Goal: Communication & Community: Share content

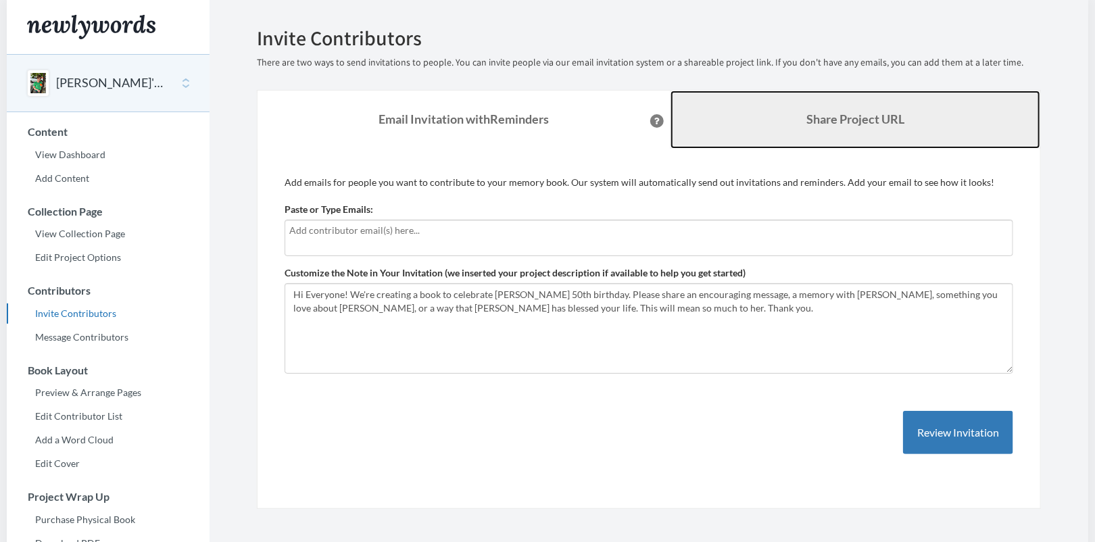
click at [792, 126] on link "Share Project URL" at bounding box center [855, 120] width 370 height 58
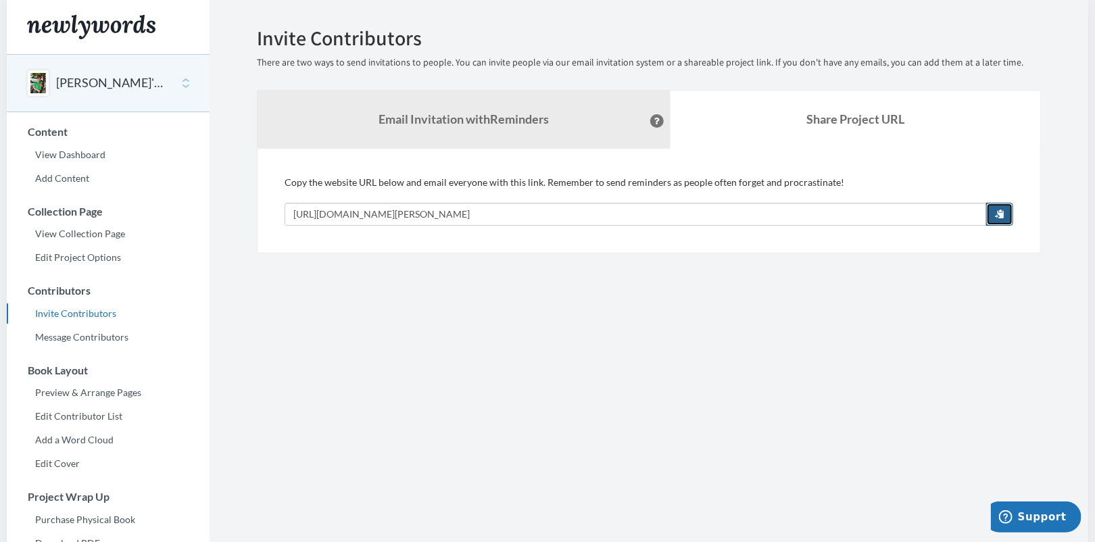
click at [1002, 210] on span "button" at bounding box center [999, 213] width 9 height 9
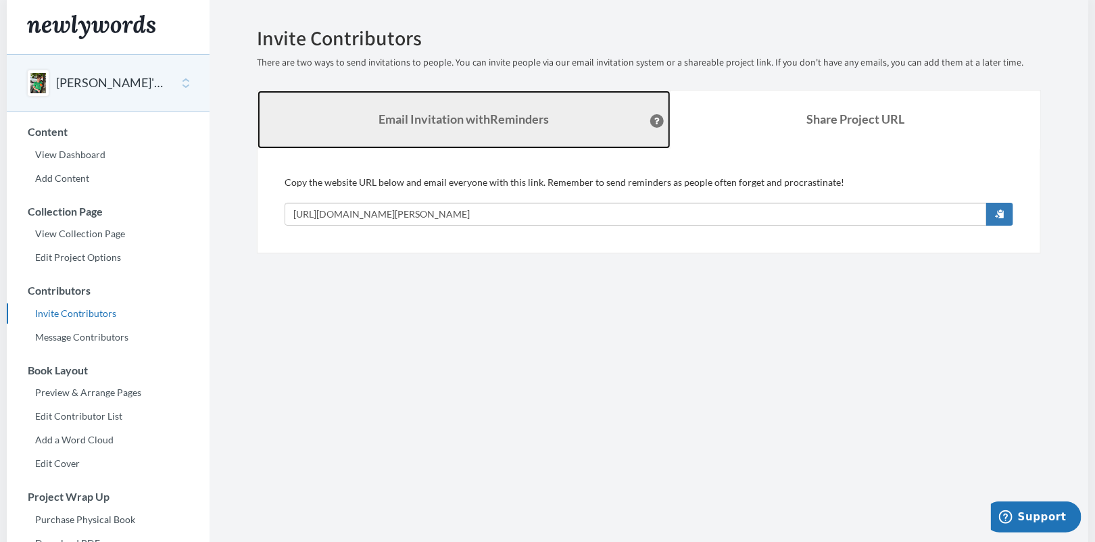
click at [416, 113] on strong "Email Invitation with Reminders" at bounding box center [464, 118] width 170 height 15
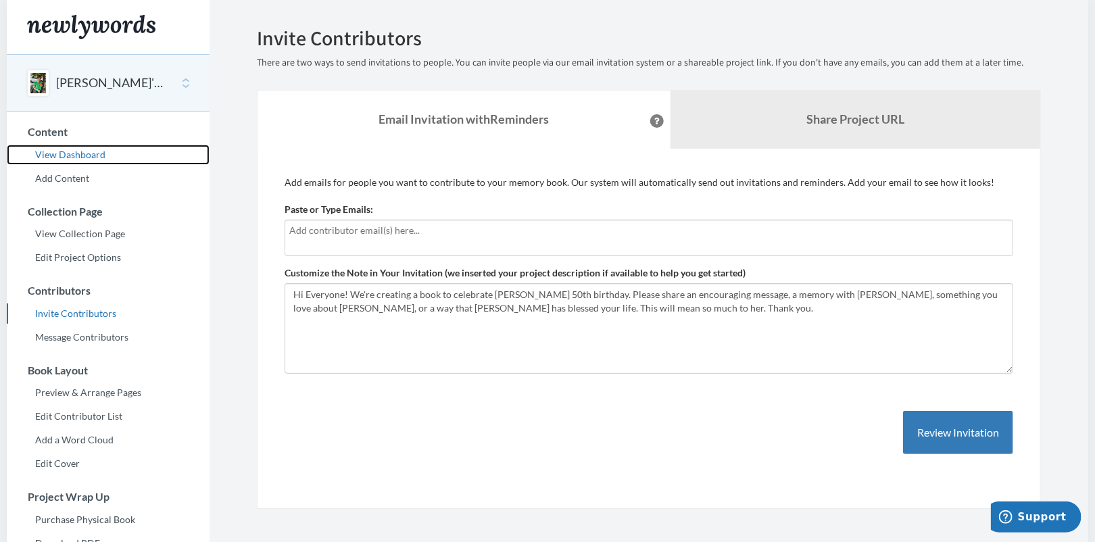
click at [63, 152] on link "View Dashboard" at bounding box center [108, 155] width 203 height 20
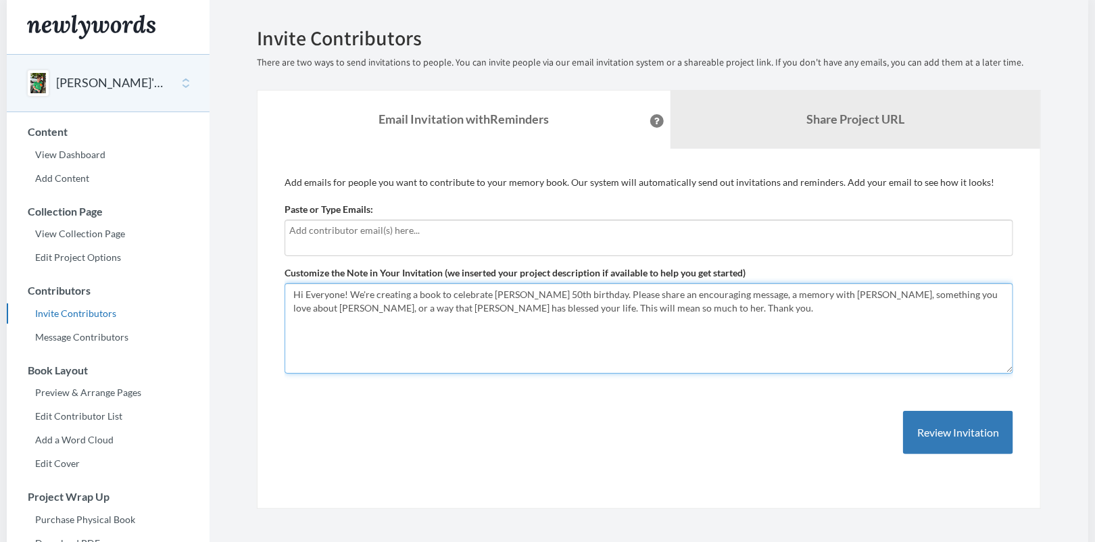
click at [549, 303] on textarea "Hi Everyone! We're creating a book to celebrate [PERSON_NAME] 50th birthday. Pl…" at bounding box center [648, 328] width 728 height 91
click at [607, 305] on textarea "Hi Everyone! We're creating a book to celebrate [PERSON_NAME] 50th birthday. Pl…" at bounding box center [648, 328] width 728 height 91
click at [439, 307] on textarea "Hi Everyone! We're creating a book to celebrate [PERSON_NAME] 50th birthday. Pl…" at bounding box center [648, 328] width 728 height 91
click at [509, 305] on textarea "Hi Everyone! We're creating a book to celebrate [PERSON_NAME] 50th birthday. Pl…" at bounding box center [648, 328] width 728 height 91
type textarea "Hi Everyone! We're creating a book to celebrate Amy Bingham's 50th birthday. Pl…"
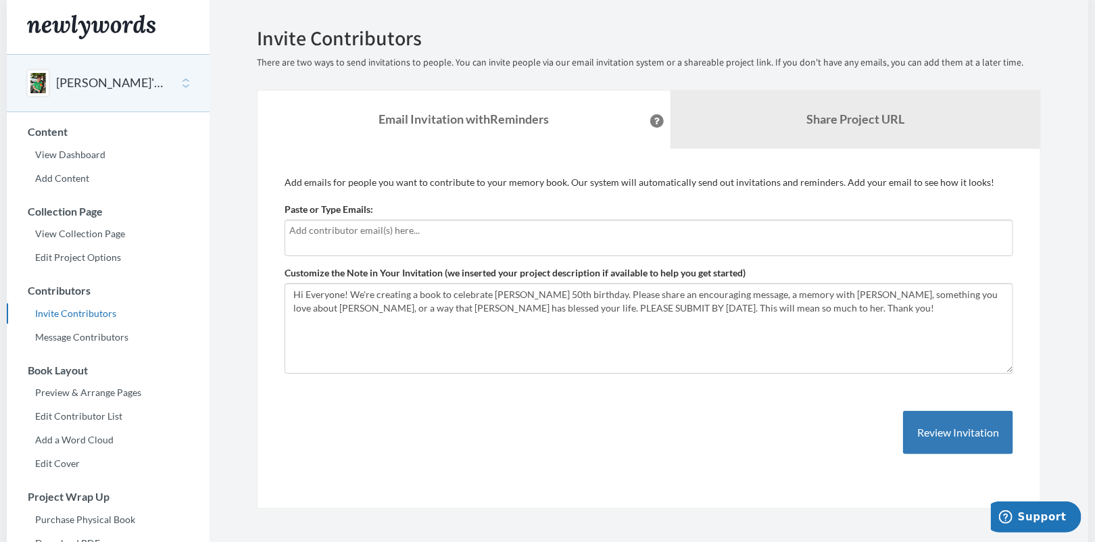
click at [751, 402] on div "Add emails for people you want to contribute to your memory book. Our system wi…" at bounding box center [648, 329] width 728 height 306
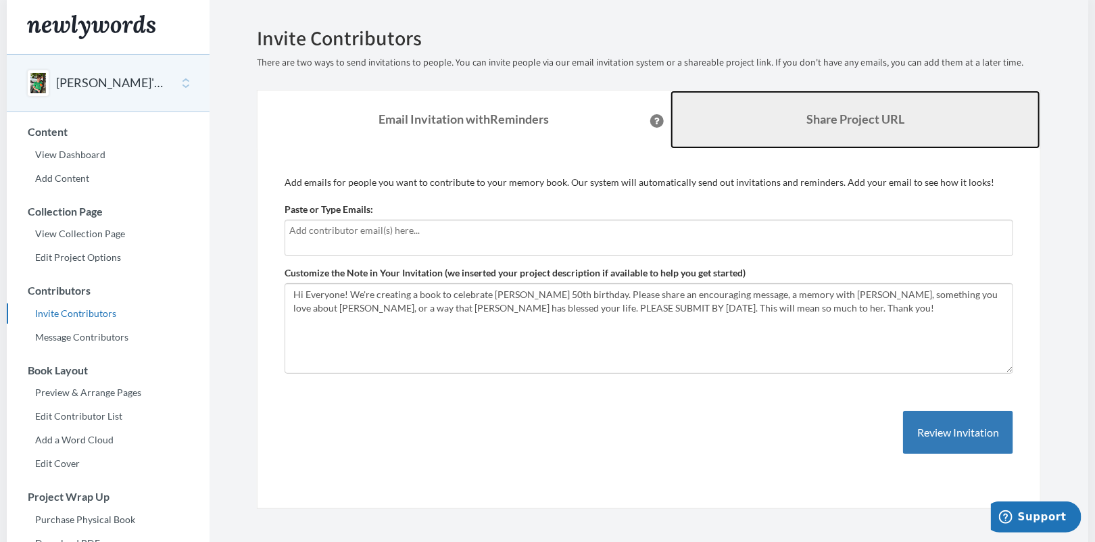
click at [800, 131] on link "Share Project URL" at bounding box center [855, 120] width 370 height 58
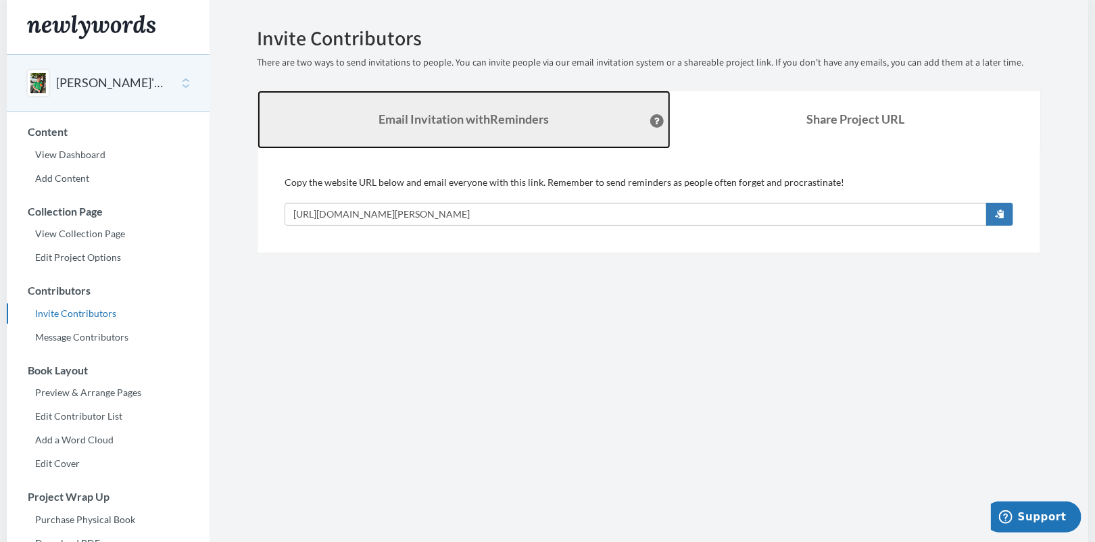
click at [532, 124] on strong "Email Invitation with Reminders" at bounding box center [464, 118] width 170 height 15
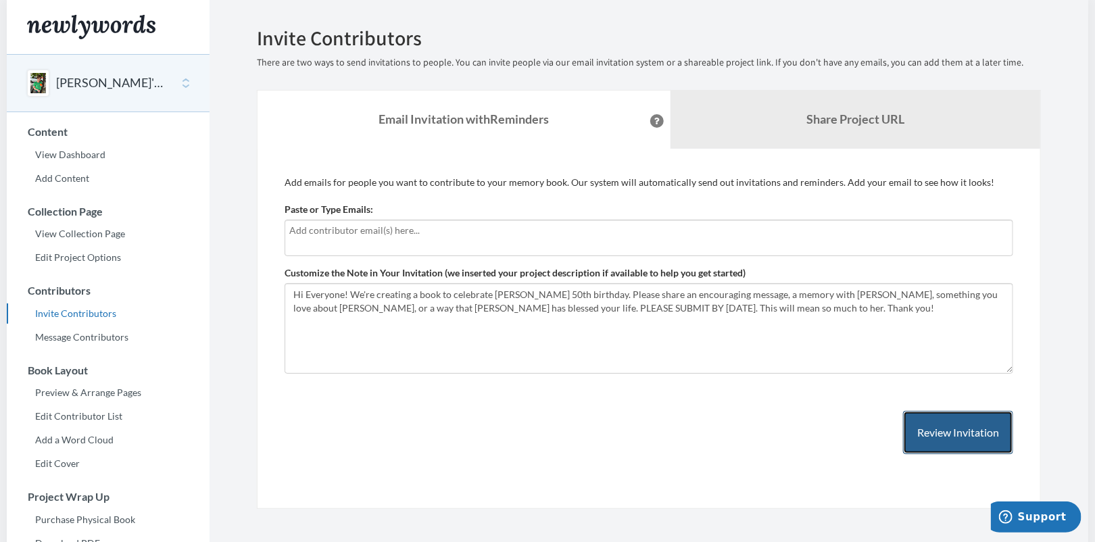
click at [951, 426] on button "Review Invitation" at bounding box center [958, 433] width 110 height 44
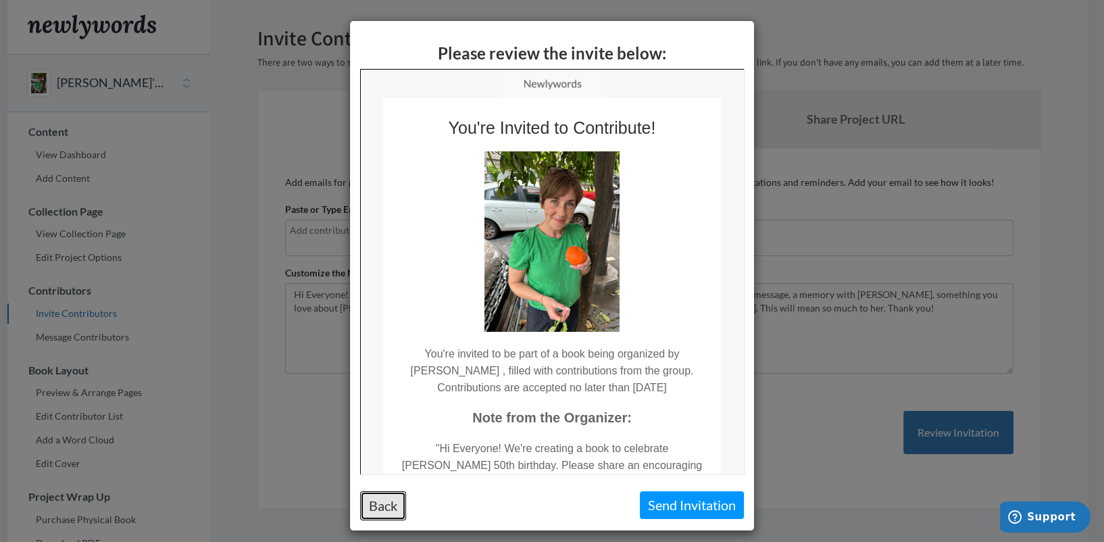
click at [397, 498] on button "Back" at bounding box center [383, 505] width 46 height 29
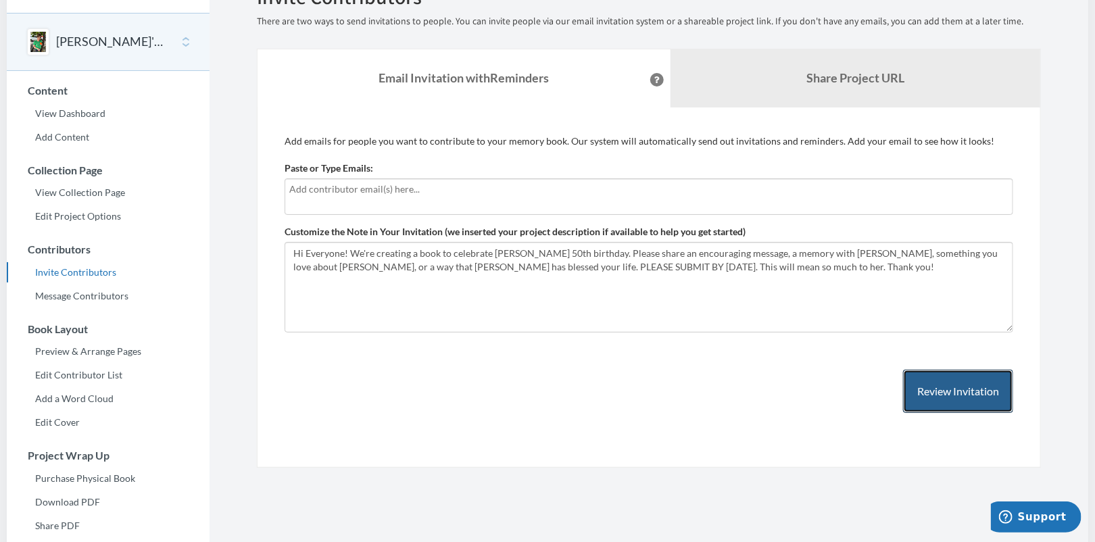
scroll to position [61, 0]
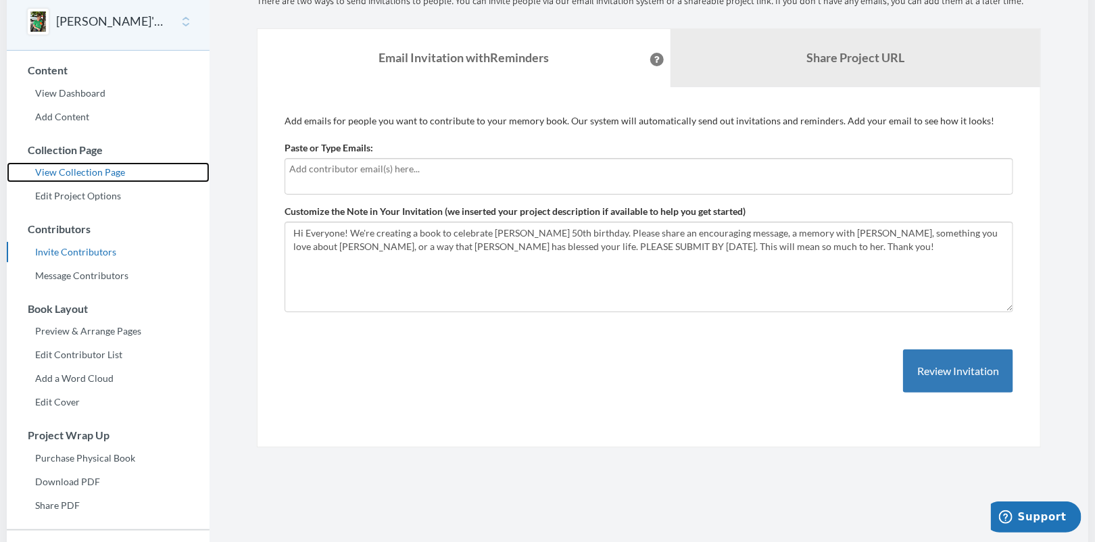
click at [96, 171] on link "View Collection Page" at bounding box center [108, 172] width 203 height 20
